Goal: Task Accomplishment & Management: Complete application form

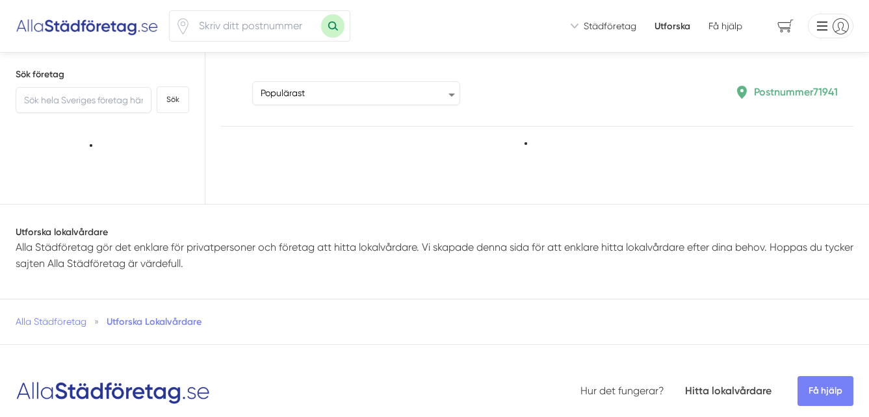
type input "71941"
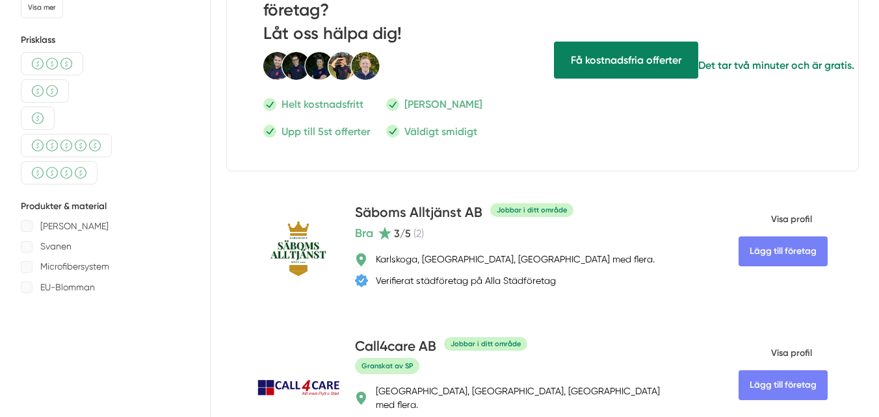
scroll to position [520, 0]
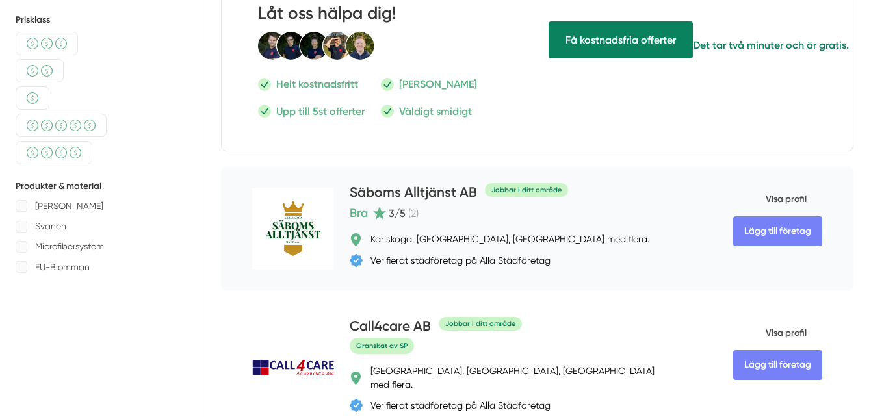
click at [781, 195] on span "Visa profil" at bounding box center [769, 200] width 73 height 34
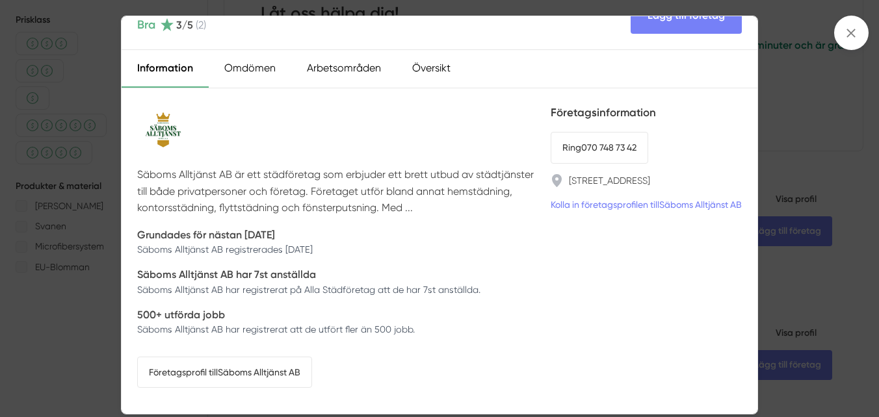
scroll to position [0, 0]
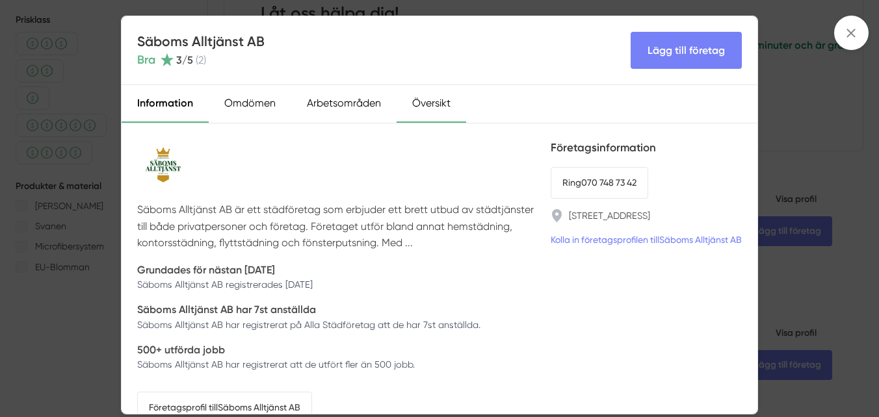
click at [439, 101] on div "Översikt" at bounding box center [432, 104] width 70 height 38
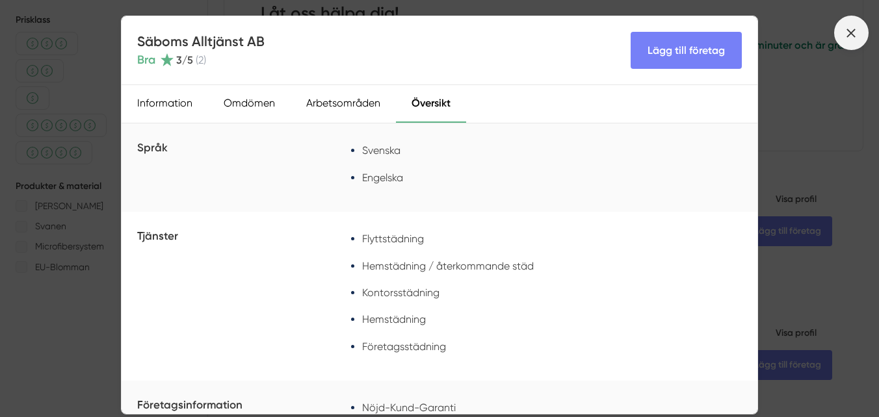
click at [851, 32] on line at bounding box center [851, 32] width 7 height 7
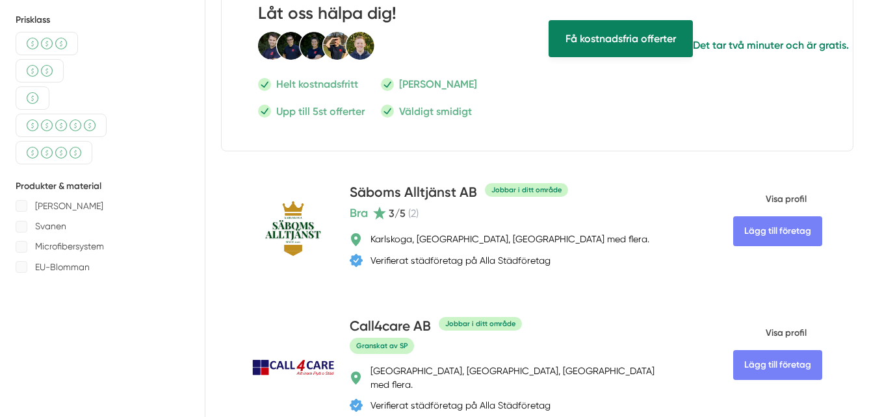
click at [635, 46] on span "Få kostnadsfria offerter" at bounding box center [621, 38] width 144 height 37
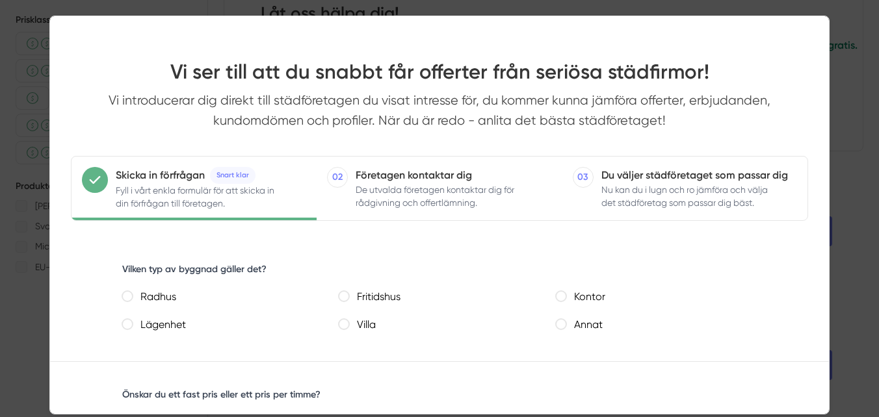
click at [129, 326] on lägenhet "Lägenhet" at bounding box center [127, 324] width 10 height 10
radio lägenhet "true"
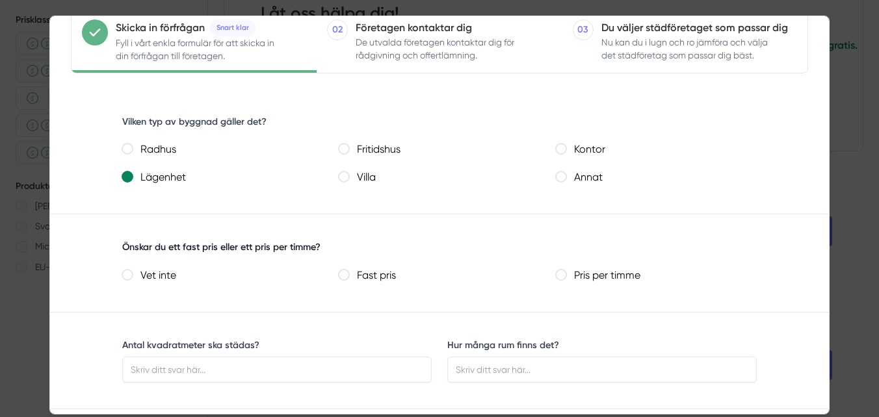
scroll to position [195, 0]
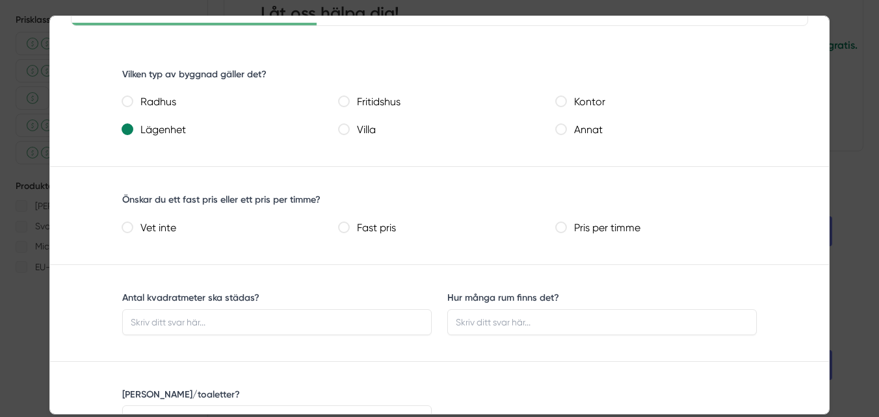
click at [343, 228] on pris "Fast pris" at bounding box center [344, 227] width 10 height 10
radio pris "true"
click at [306, 325] on input "Antal kvadratmeter ska städas?" at bounding box center [276, 322] width 309 height 26
type input "64"
type input "1"
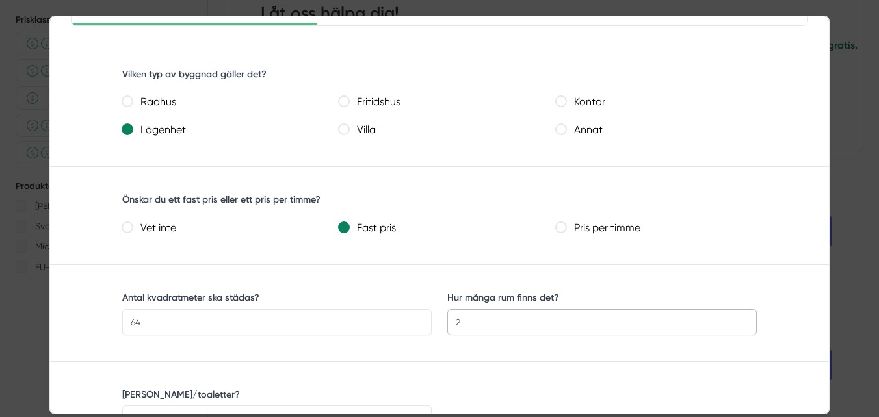
type input "2"
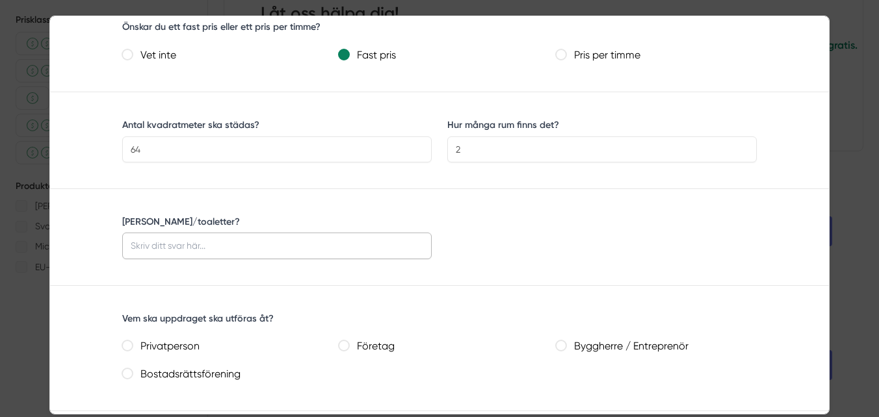
scroll to position [408, 0]
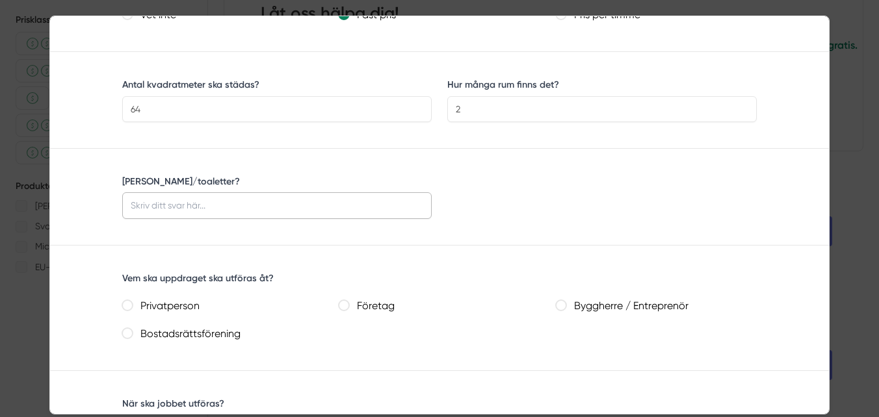
type input "§"
type input "1"
click at [122, 307] on input "Privatperson" at bounding box center [127, 305] width 10 height 10
radio input "true"
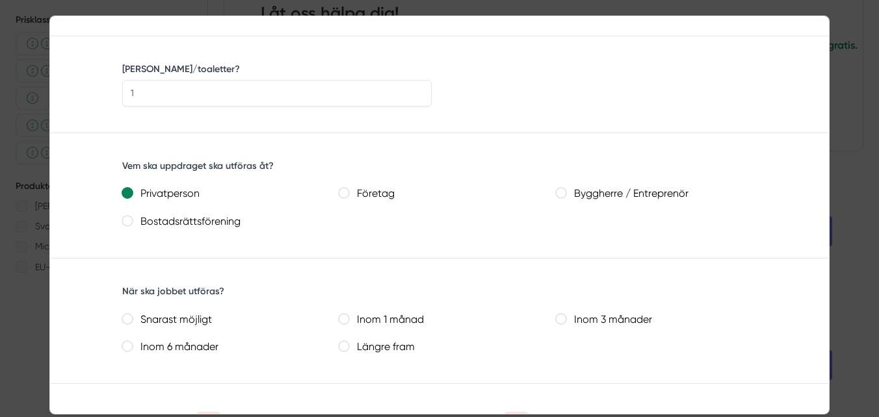
scroll to position [603, 0]
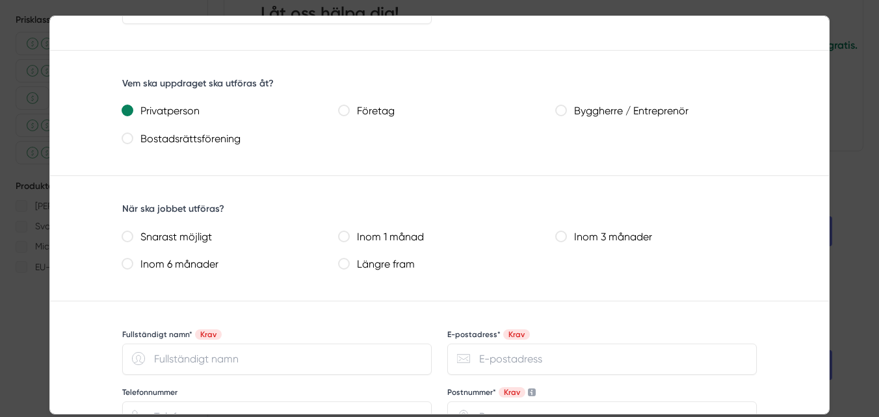
click at [562, 235] on månader "Inom 3 månader" at bounding box center [561, 236] width 10 height 10
radio månader "true"
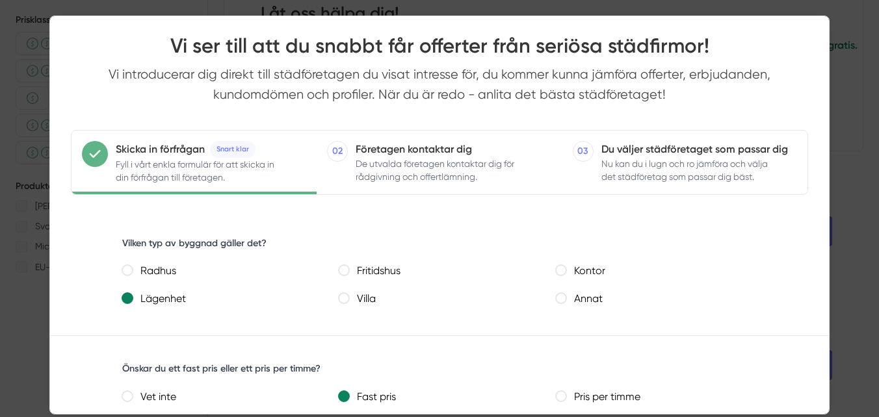
scroll to position [0, 0]
